Goal: Find specific page/section: Find specific page/section

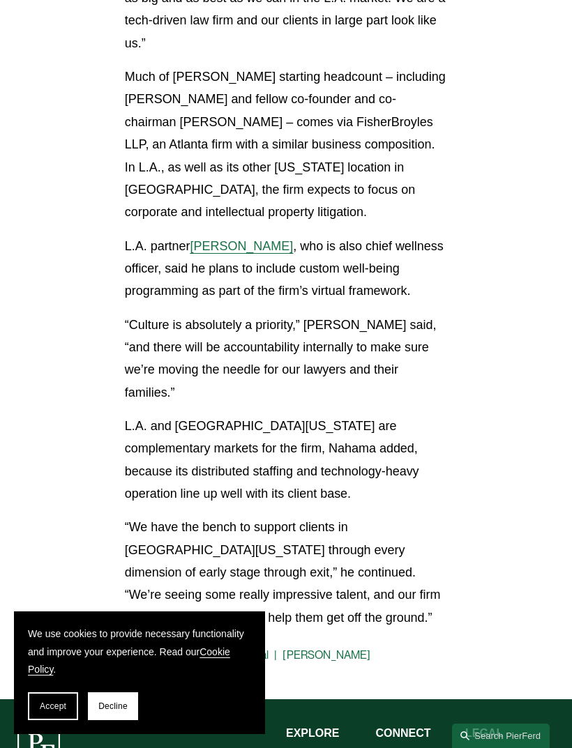
scroll to position [933, 0]
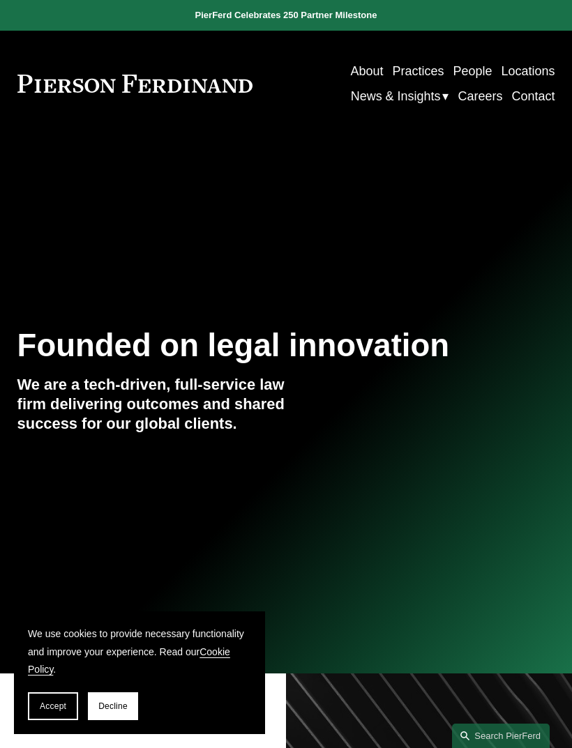
click at [0, 0] on div at bounding box center [0, 0] width 0 height 0
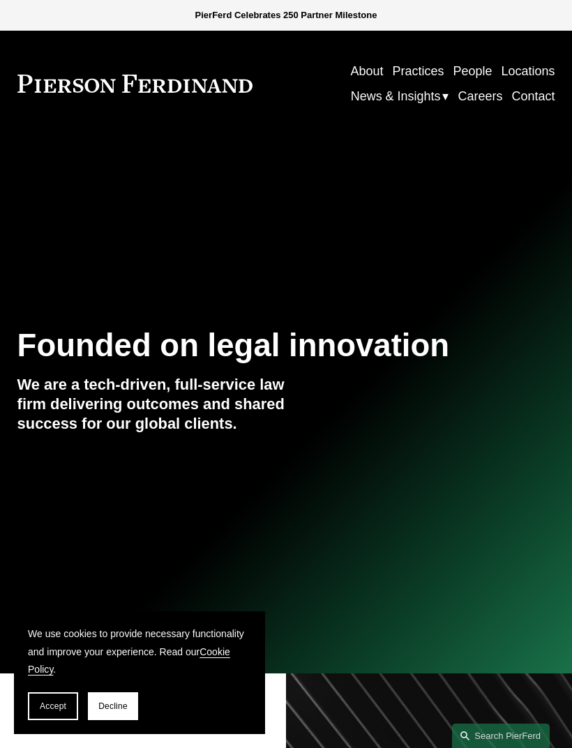
click at [136, 531] on link "Careers" at bounding box center [117, 525] width 142 height 40
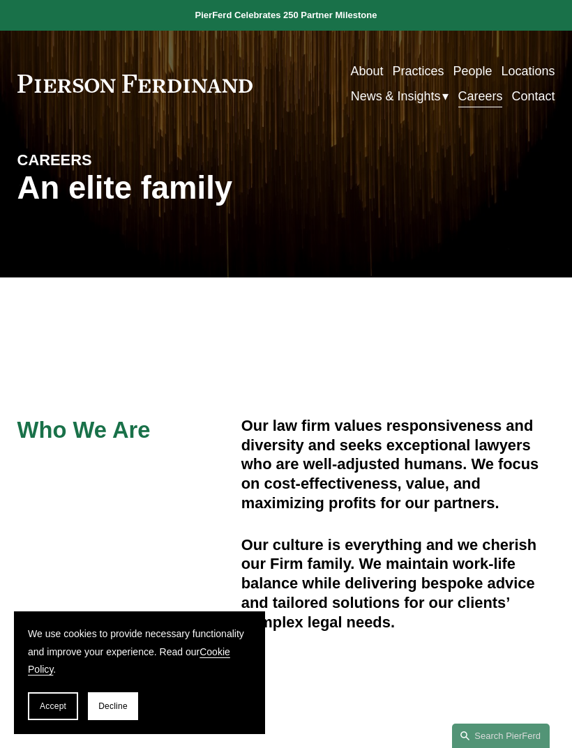
click at [39, 714] on button "Accept" at bounding box center [53, 706] width 50 height 28
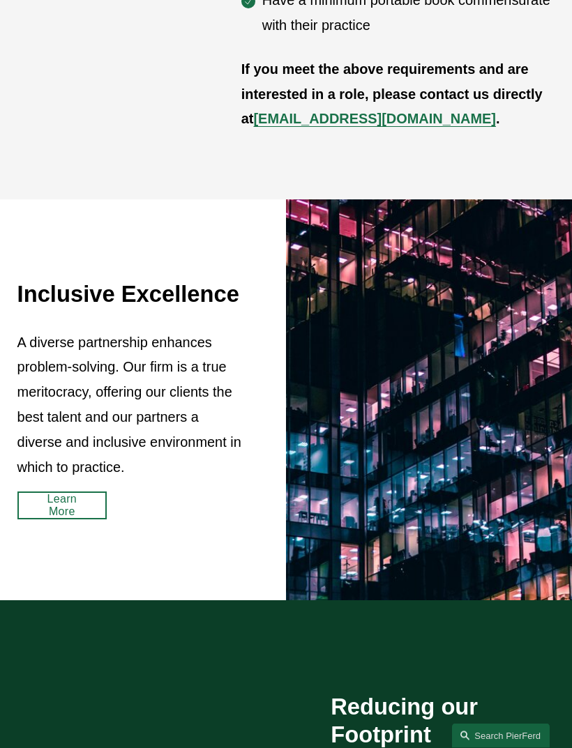
scroll to position [1065, 0]
